Goal: Transaction & Acquisition: Purchase product/service

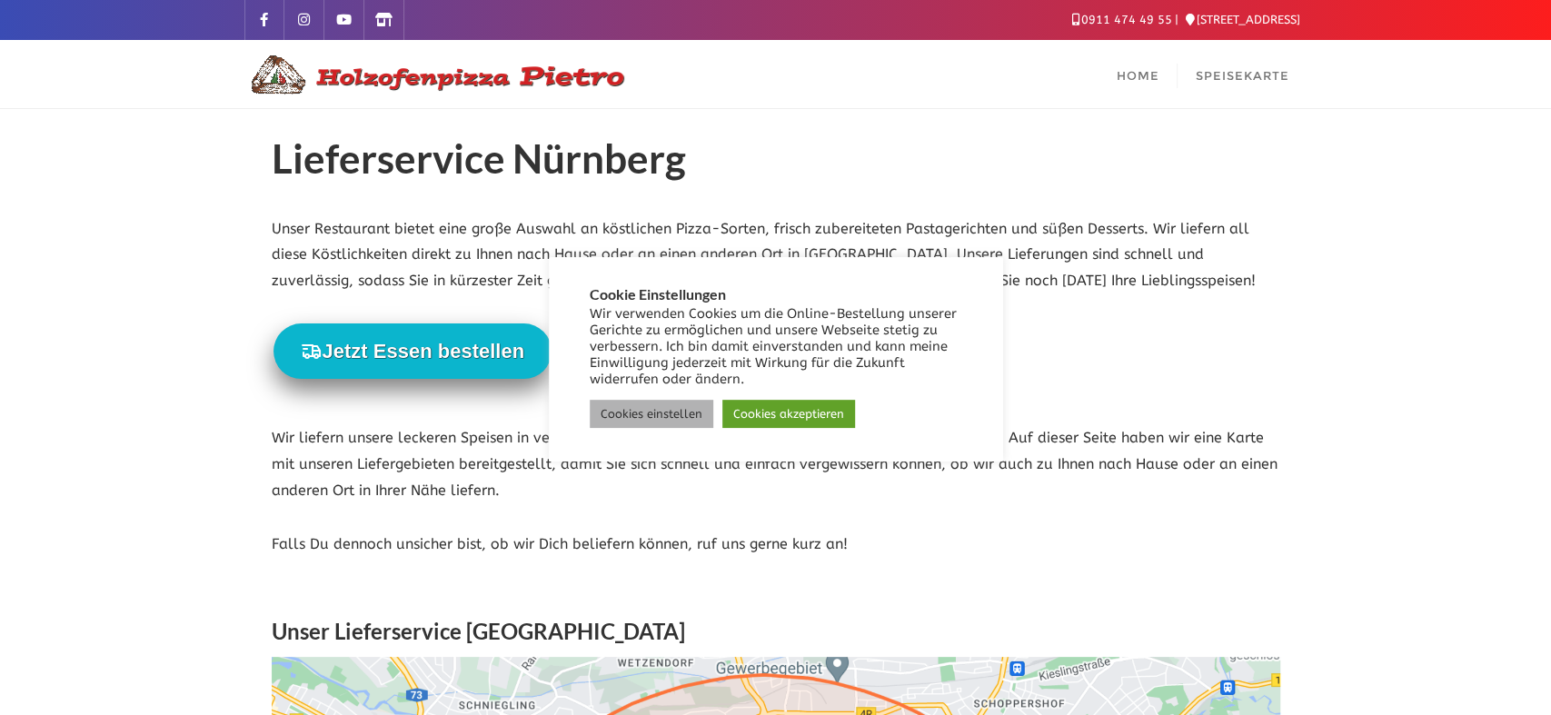
click at [666, 417] on link "Cookies einstellen" at bounding box center [652, 414] width 124 height 28
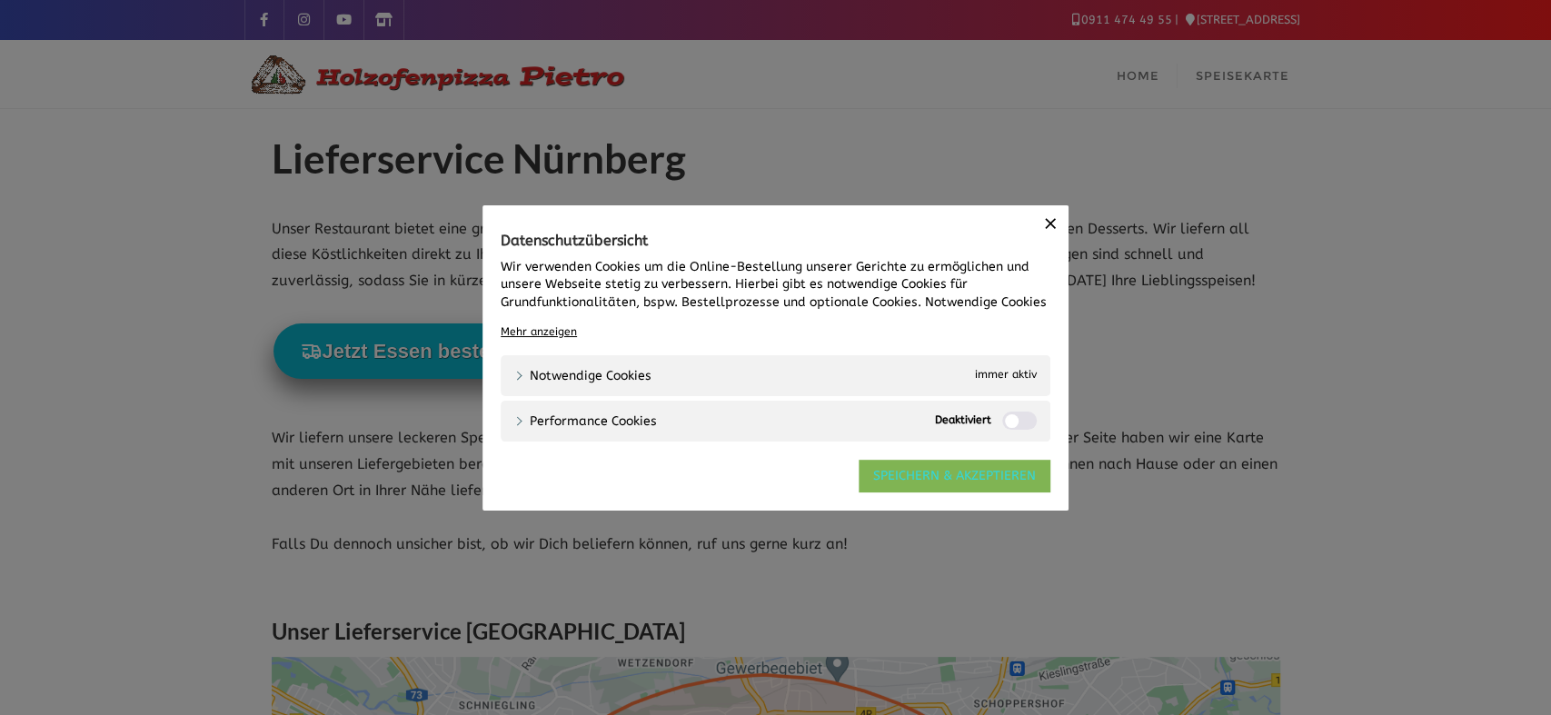
click at [924, 475] on link "SPEICHERN & AKZEPTIEREN" at bounding box center [955, 475] width 192 height 33
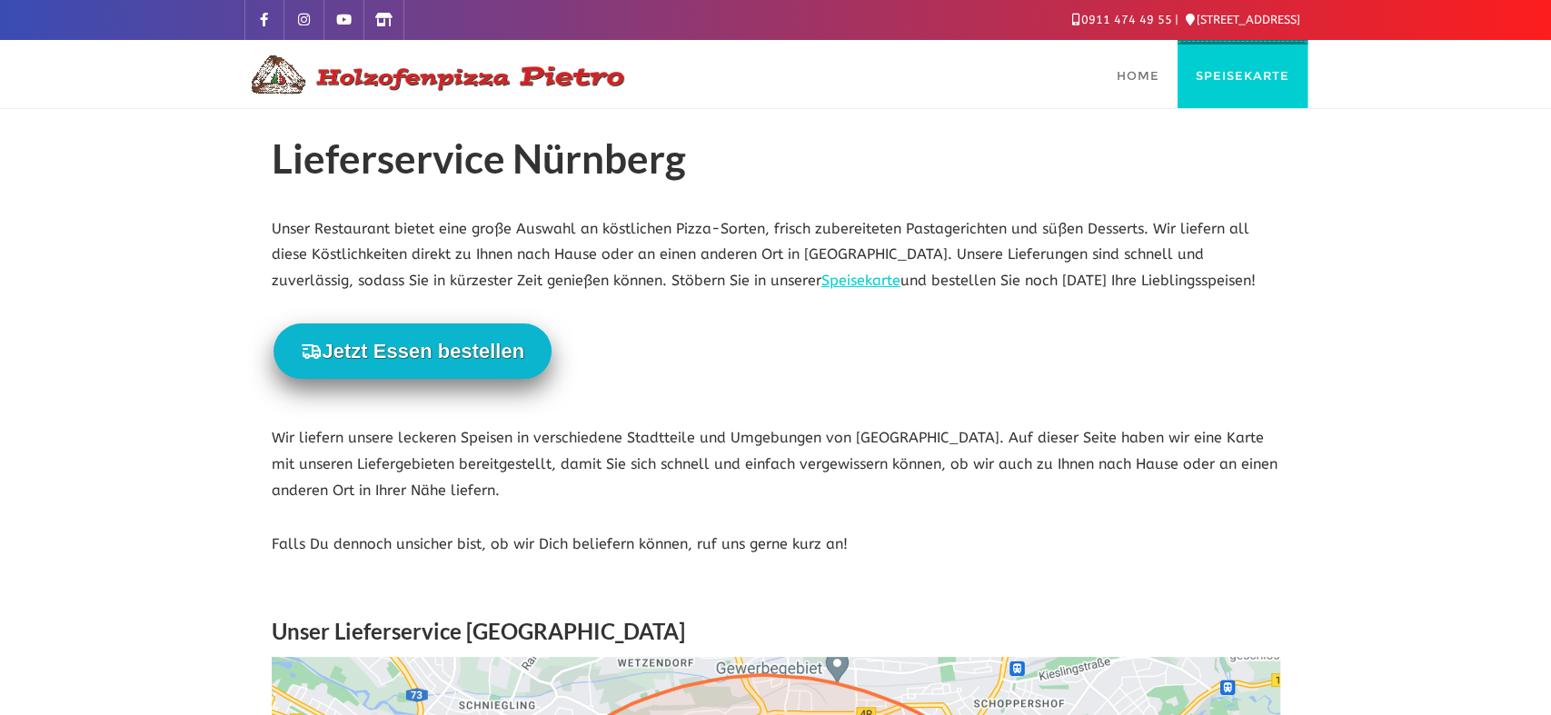
click at [1257, 82] on span "Speisekarte" at bounding box center [1243, 75] width 94 height 15
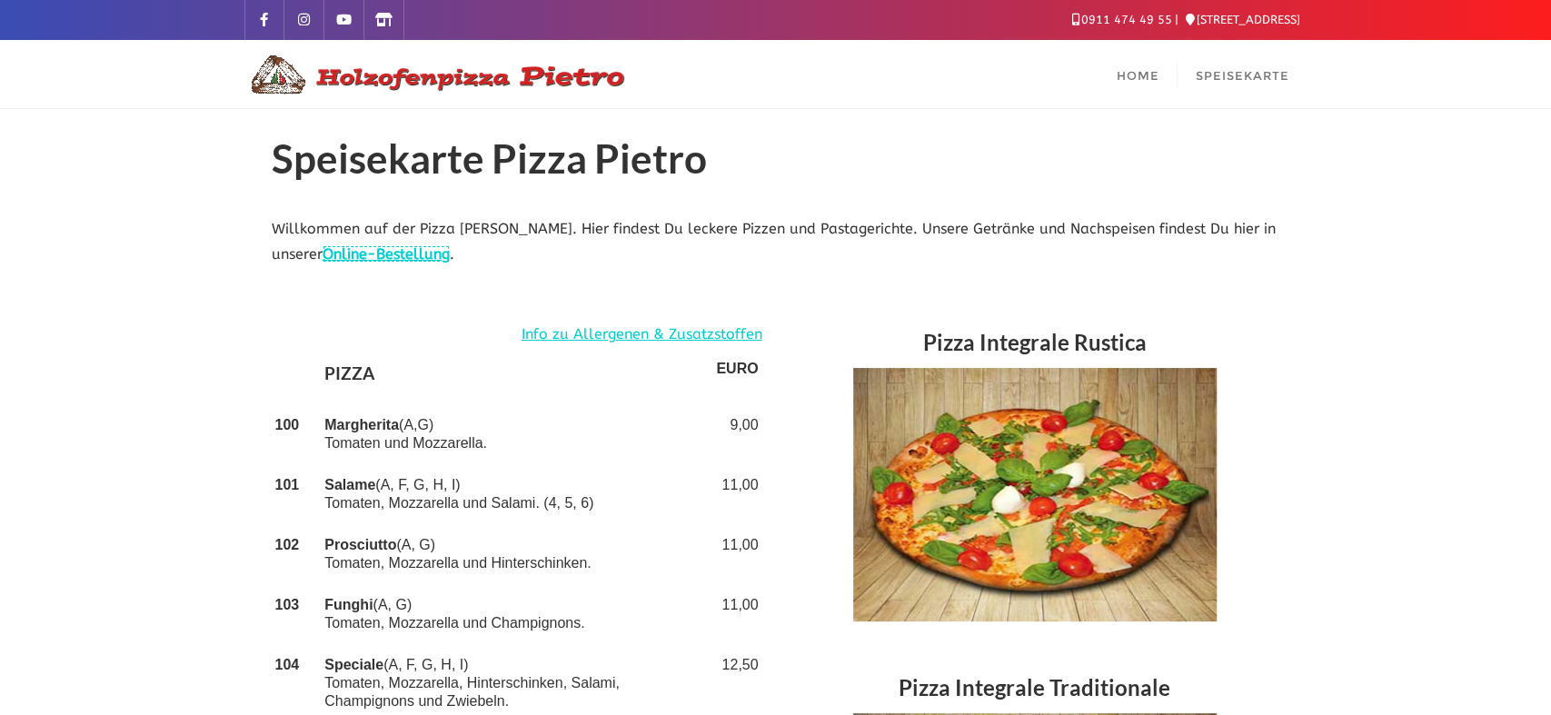
click at [429, 254] on link "Online-Bestellung" at bounding box center [386, 253] width 127 height 17
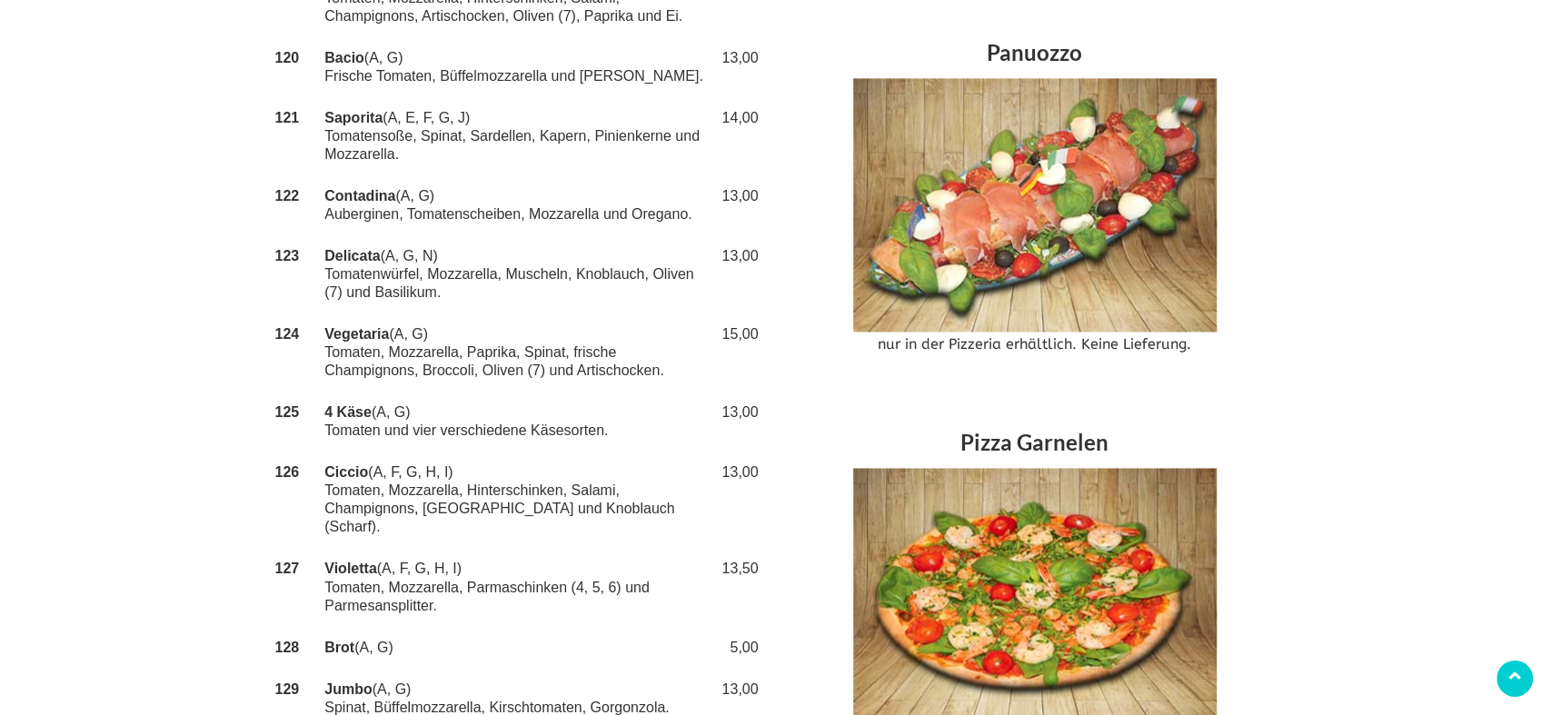
scroll to position [1730, 0]
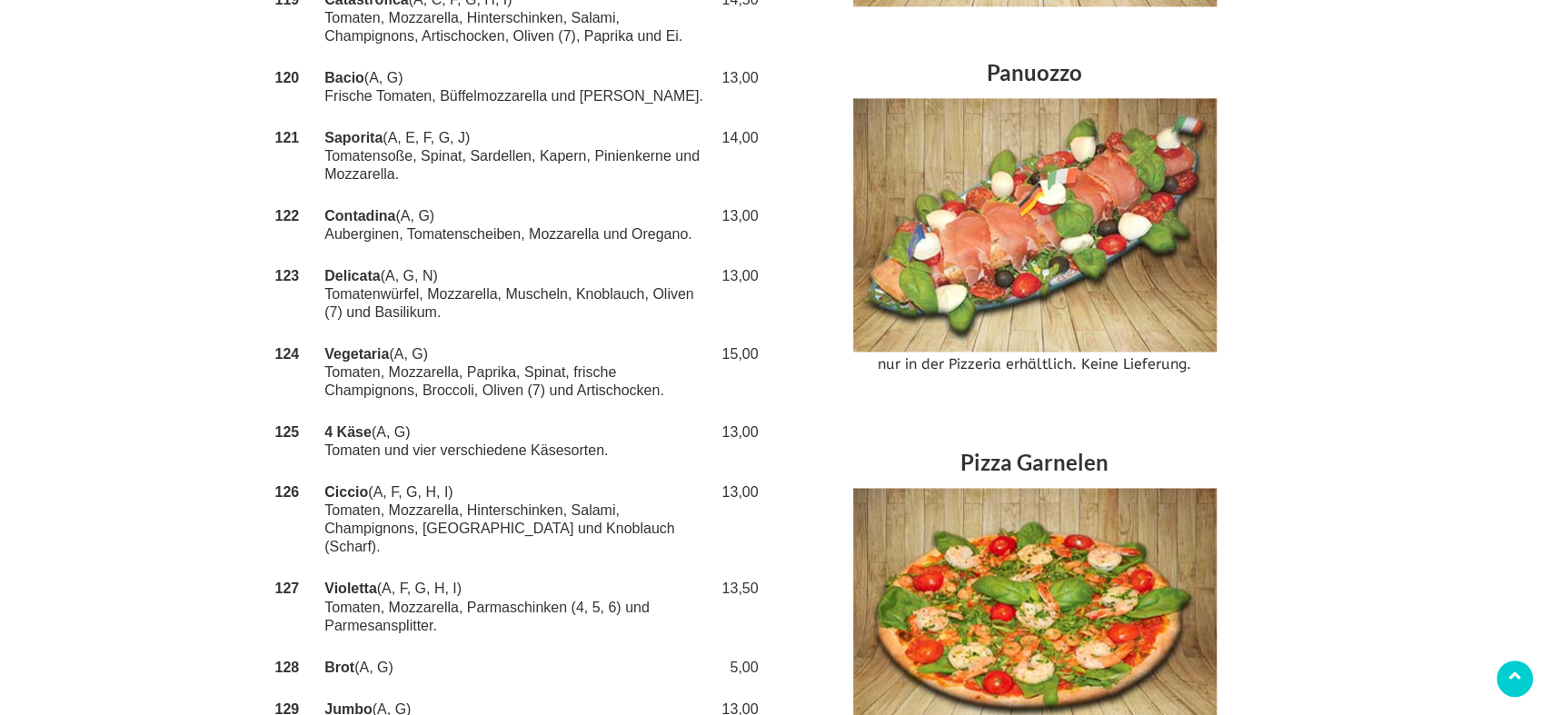
drag, startPoint x: 326, startPoint y: 353, endPoint x: 690, endPoint y: 386, distance: 365.0
click at [690, 386] on td "Vegetaria (A, G) Tomaten, Mozzarella, Paprika, Spinat, frische Champignons, Bro…" at bounding box center [517, 372] width 392 height 78
copy td "Vegetaria (A, G) Tomaten, Mozzarella, Paprika, Spinat, frische Champignons, Bro…"
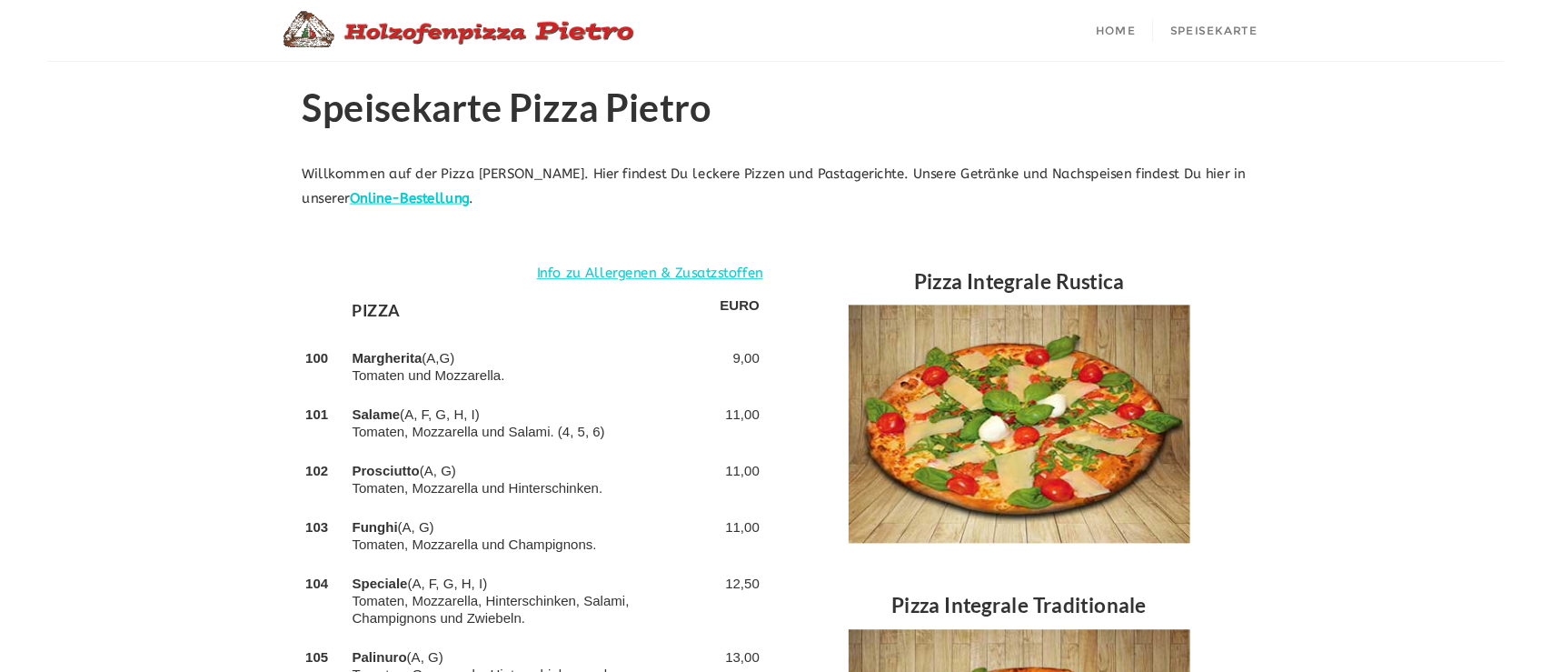
scroll to position [0, 0]
